Goal: Information Seeking & Learning: Learn about a topic

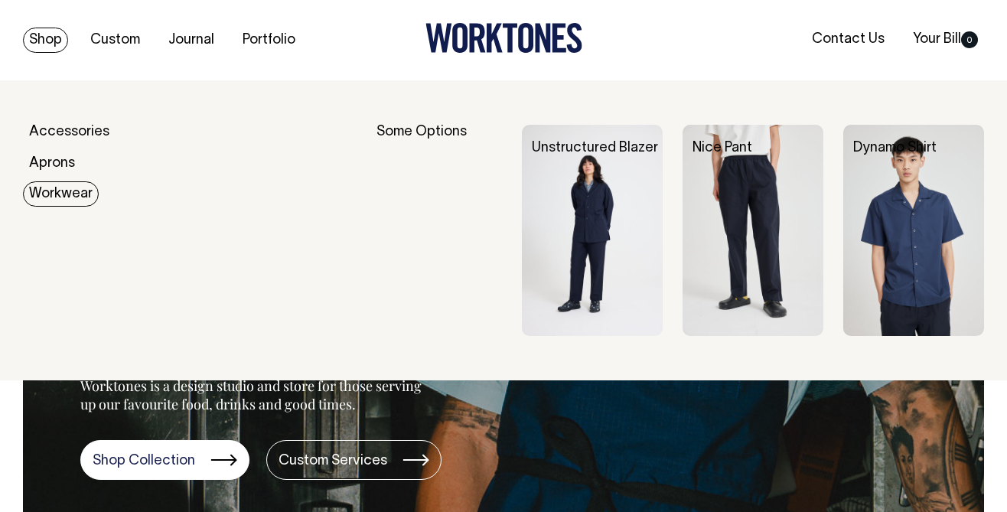
click at [47, 189] on link "Workwear" at bounding box center [61, 193] width 76 height 25
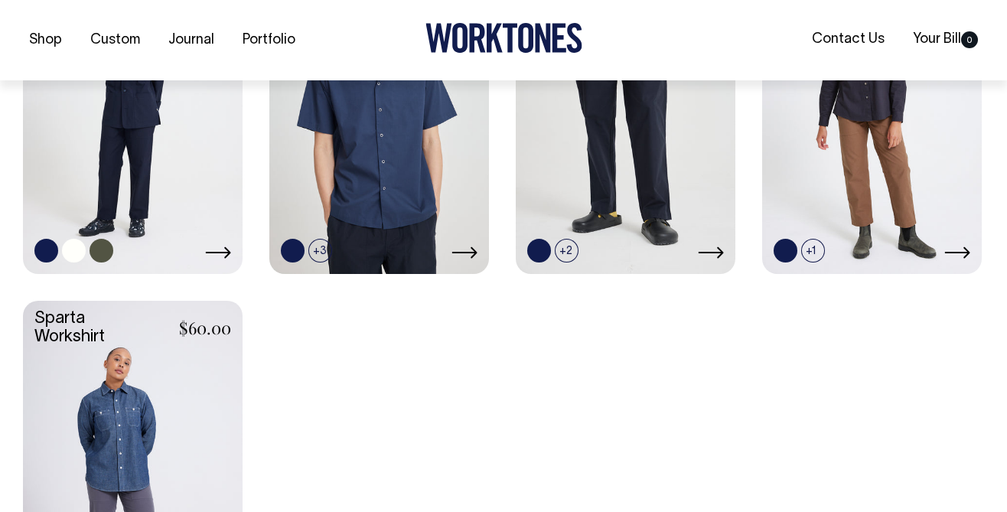
click at [135, 142] on link at bounding box center [133, 108] width 220 height 327
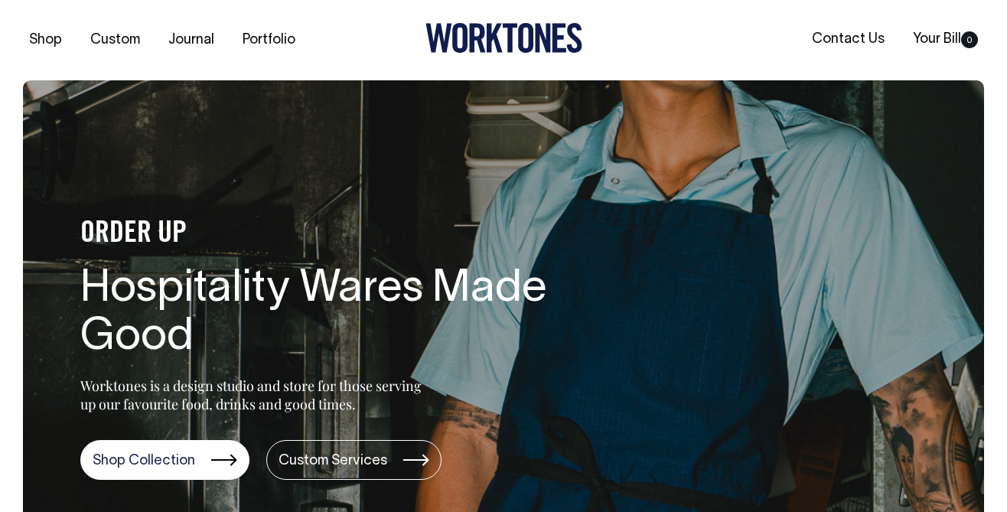
click at [275, 33] on link "Portfolio" at bounding box center [268, 40] width 65 height 25
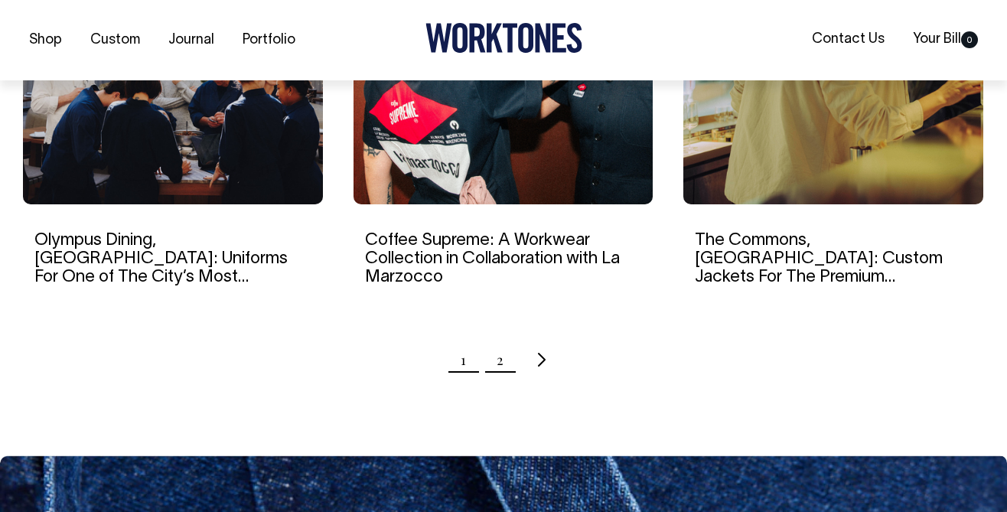
scroll to position [1614, 0]
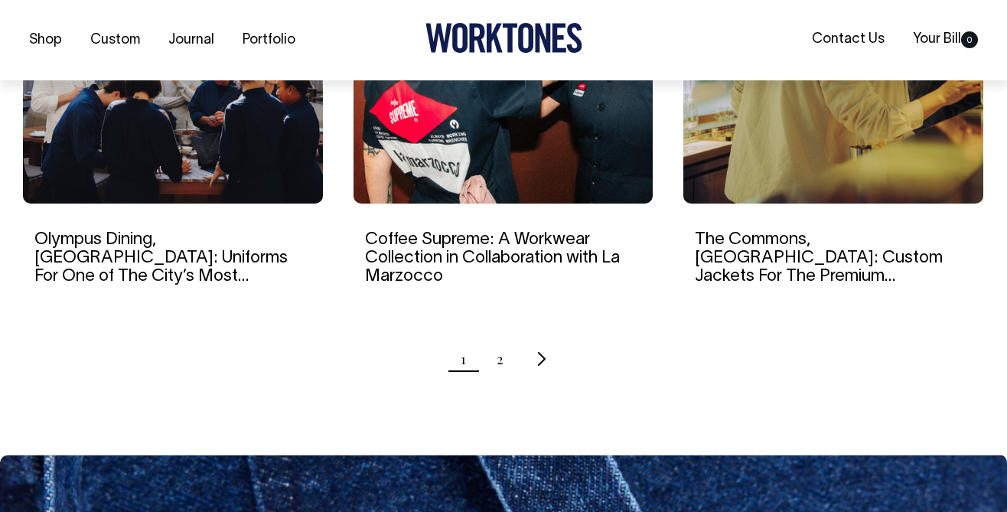
click at [500, 356] on link "2" at bounding box center [500, 359] width 7 height 38
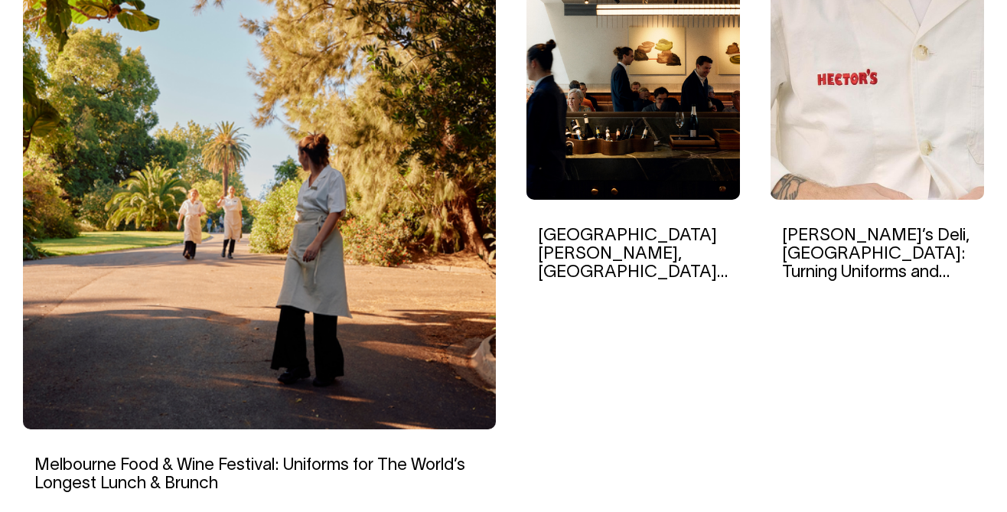
click at [884, 164] on img at bounding box center [876, 96] width 213 height 207
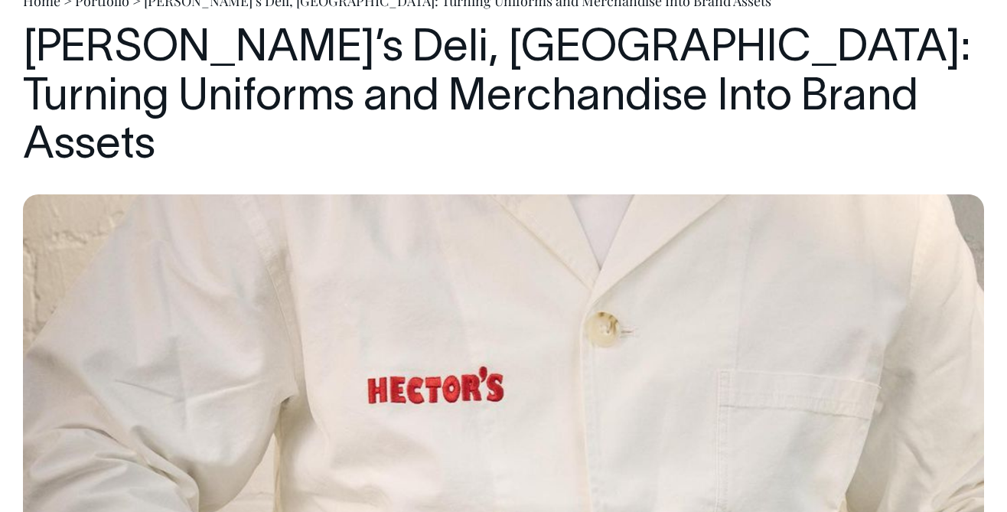
scroll to position [158, 0]
